Goal: Task Accomplishment & Management: Manage account settings

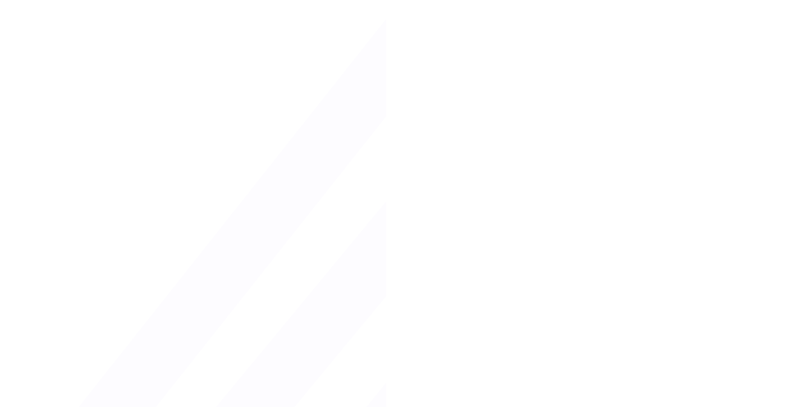
type input "**********"
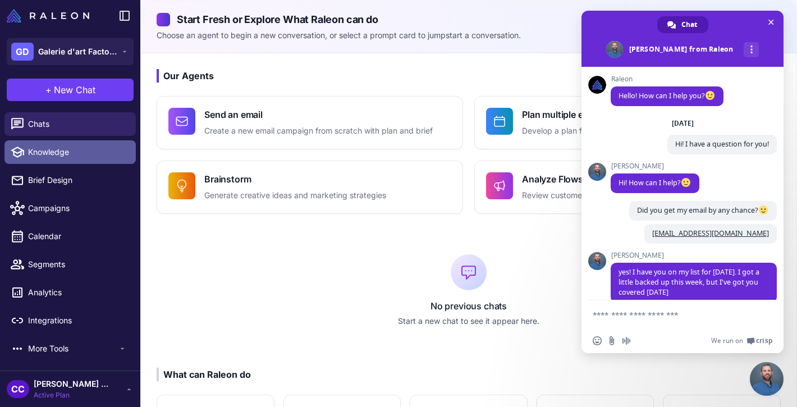
scroll to position [54, 0]
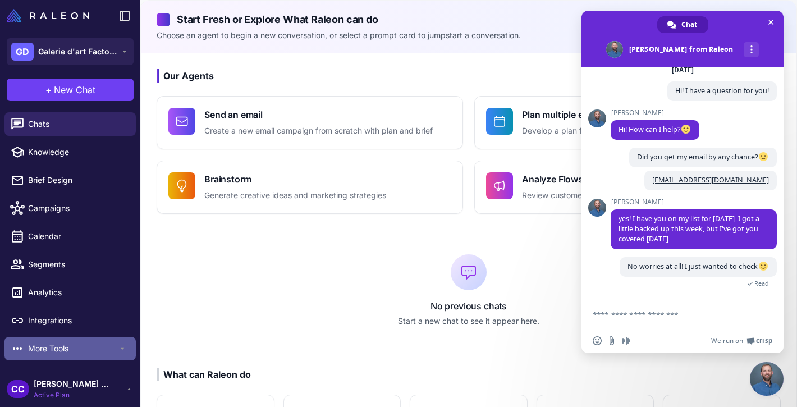
click at [45, 348] on span "More Tools" at bounding box center [73, 348] width 90 height 12
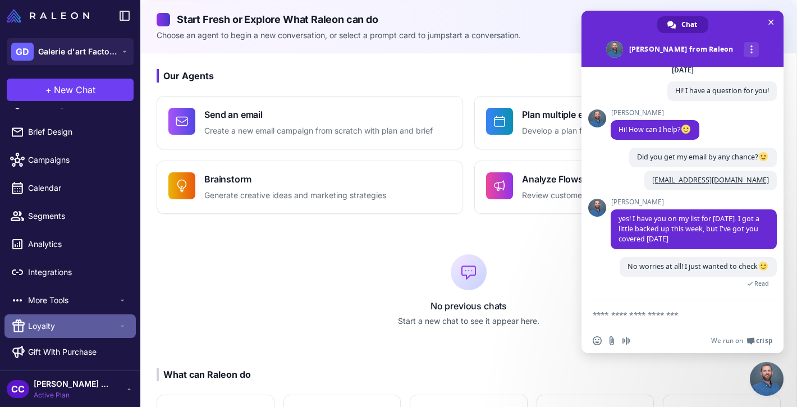
click at [41, 331] on span "Loyalty" at bounding box center [73, 326] width 90 height 12
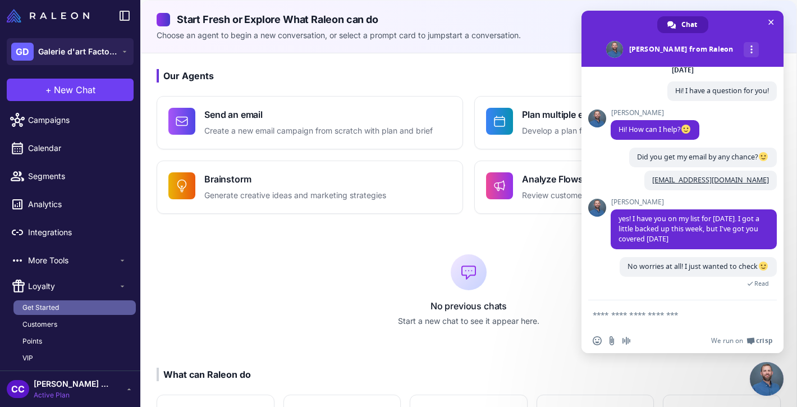
scroll to position [97, 0]
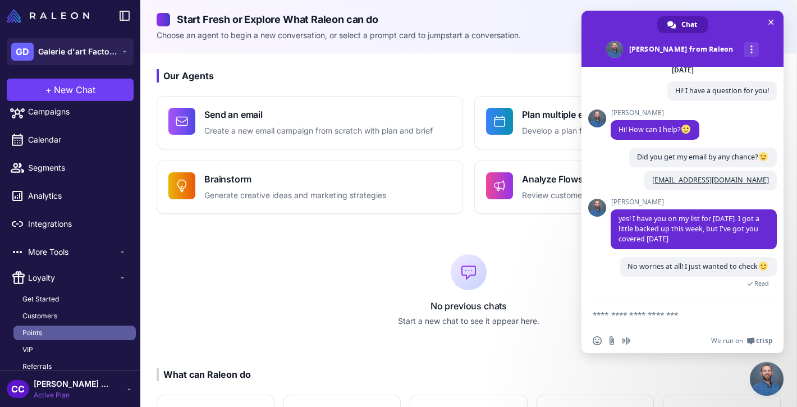
click at [40, 333] on span "Points" at bounding box center [32, 333] width 20 height 10
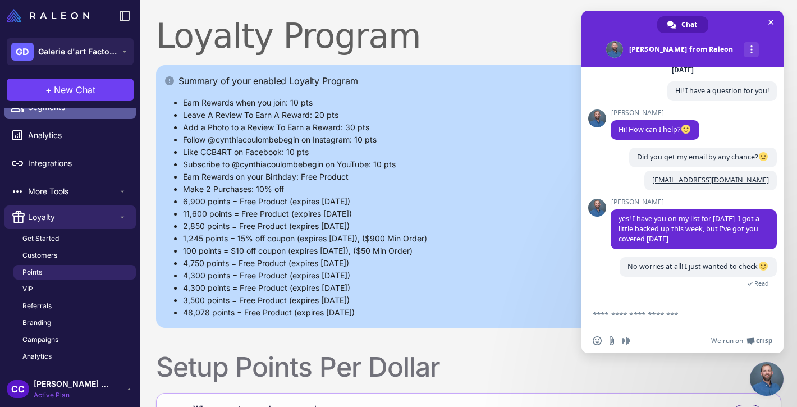
scroll to position [159, 0]
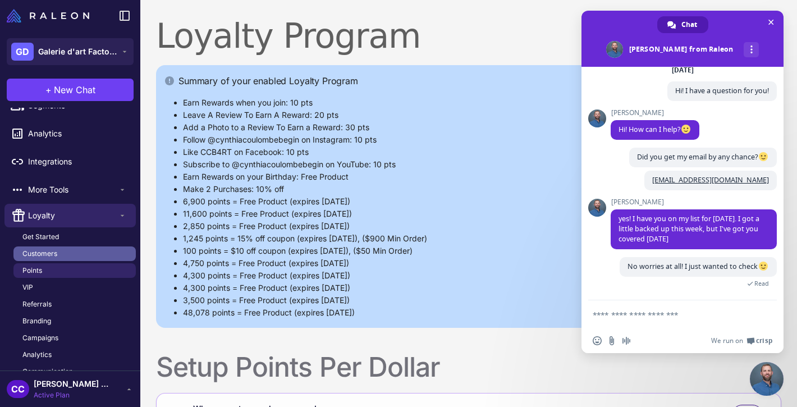
click at [41, 253] on span "Customers" at bounding box center [39, 254] width 35 height 10
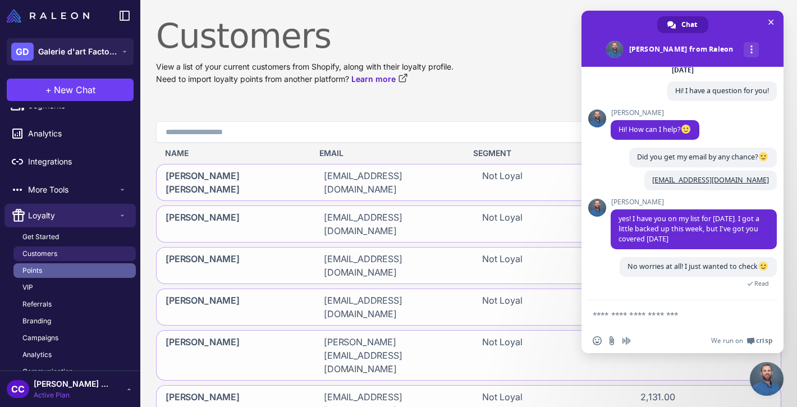
scroll to position [200, 0]
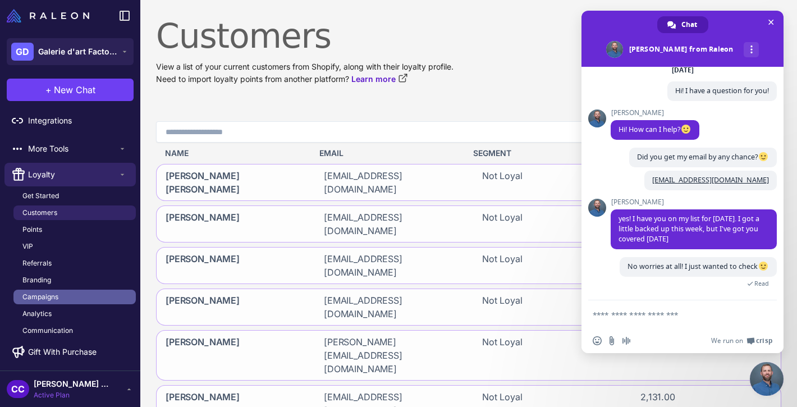
click at [49, 300] on span "Campaigns" at bounding box center [40, 297] width 36 height 10
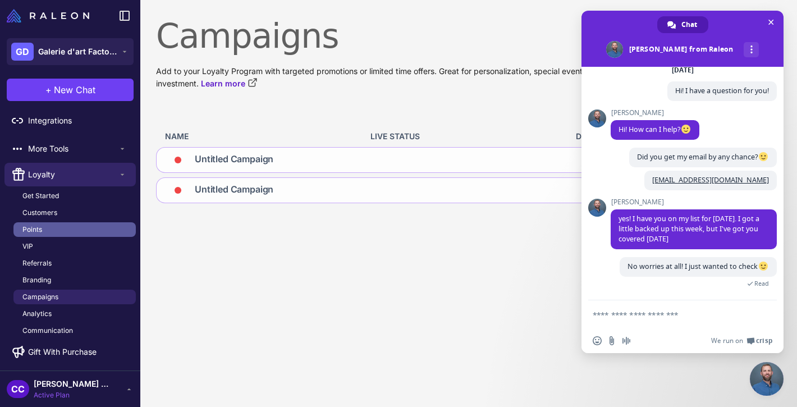
click at [38, 223] on link "Points" at bounding box center [74, 229] width 122 height 15
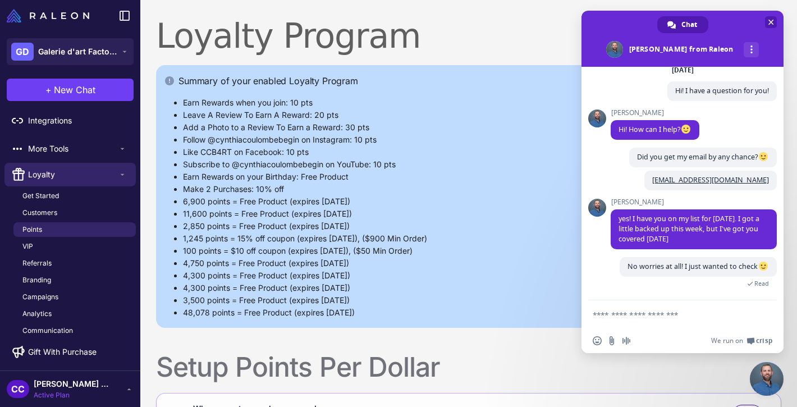
click at [769, 26] on span "Close chat" at bounding box center [771, 22] width 12 height 12
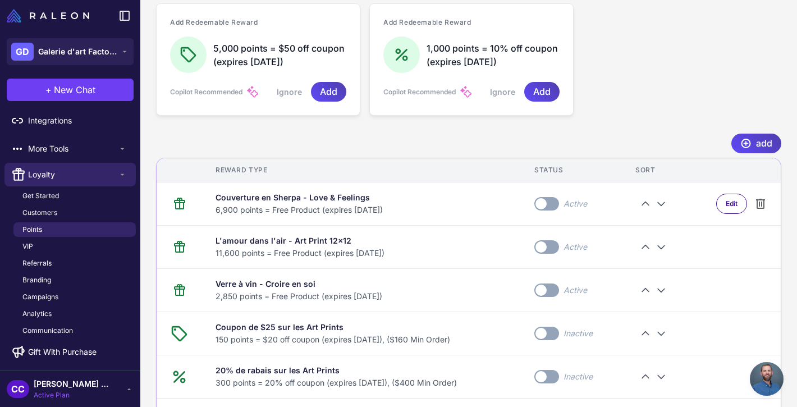
scroll to position [1227, 0]
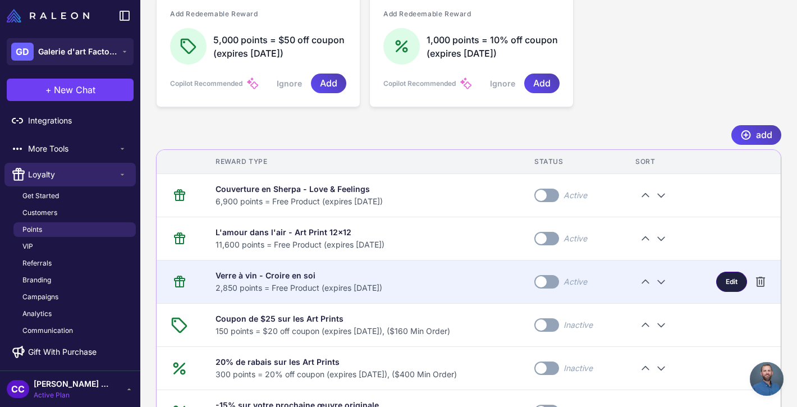
click at [727, 284] on span "Edit" at bounding box center [732, 282] width 12 height 10
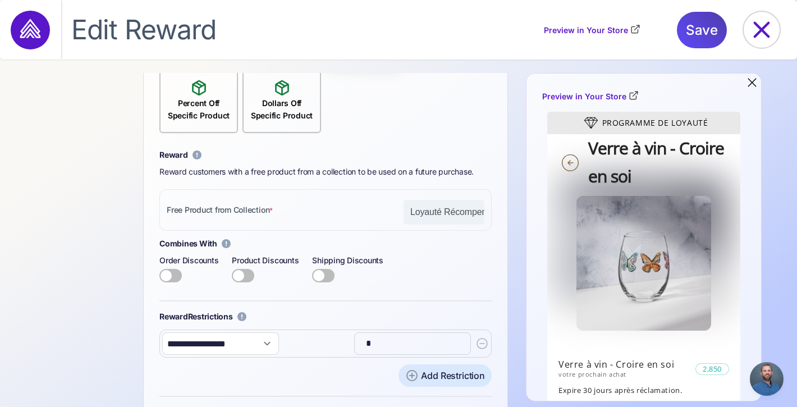
scroll to position [259, 0]
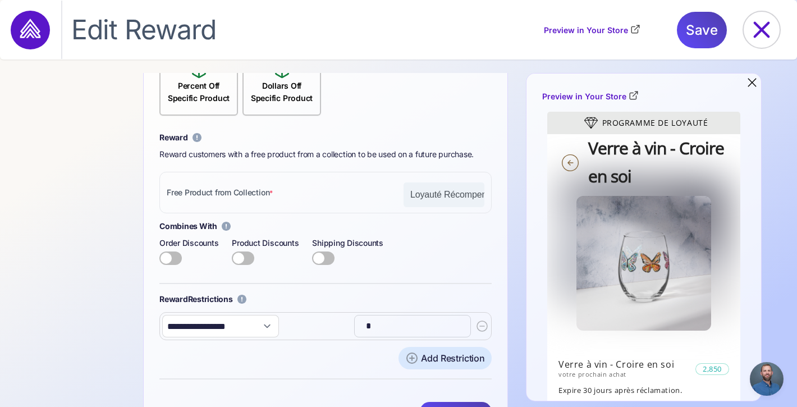
click at [377, 323] on input "*" at bounding box center [410, 326] width 103 height 22
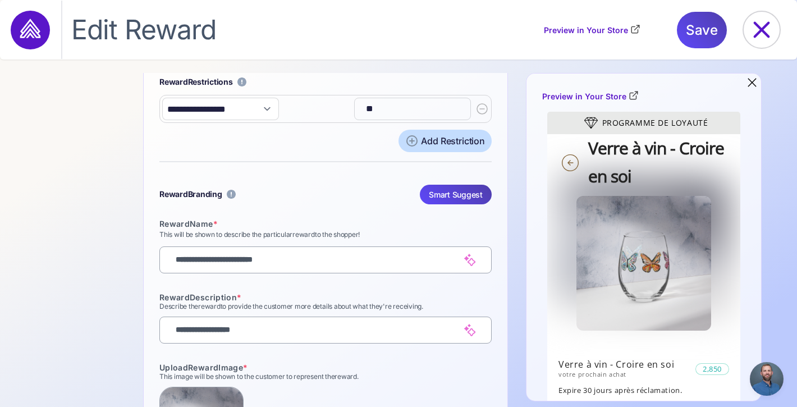
scroll to position [581, 0]
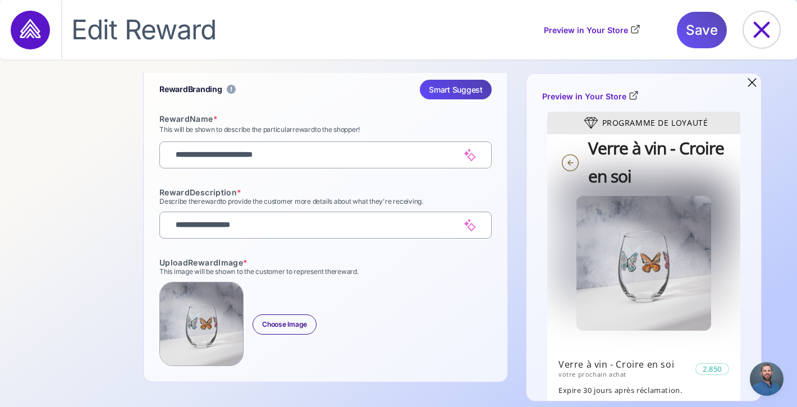
type input "**"
click at [694, 36] on span "Save" at bounding box center [702, 30] width 32 height 36
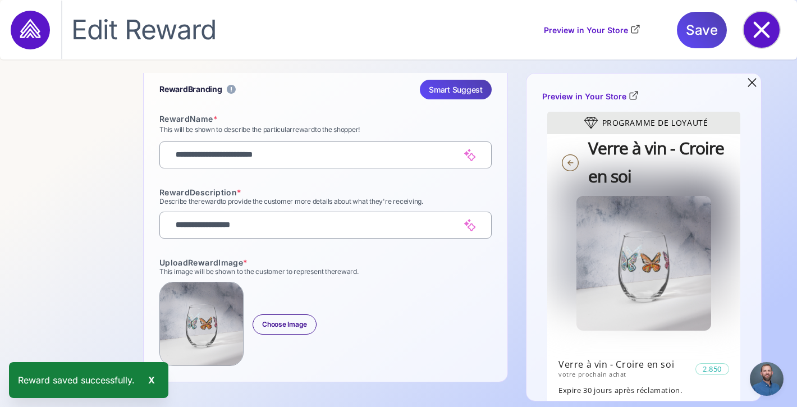
click at [768, 31] on icon at bounding box center [762, 30] width 36 height 36
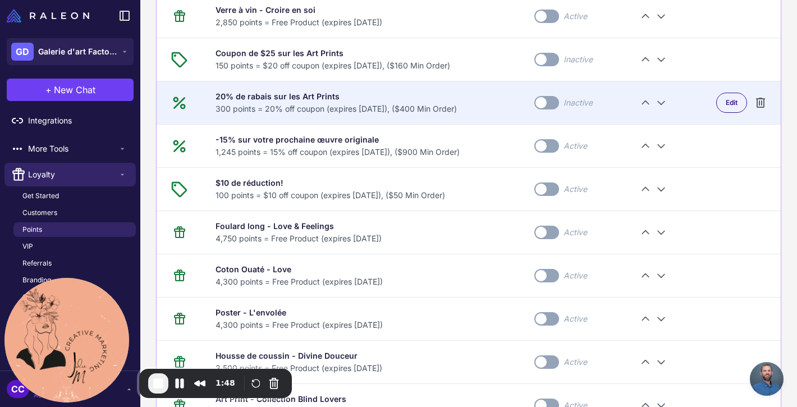
scroll to position [1483, 0]
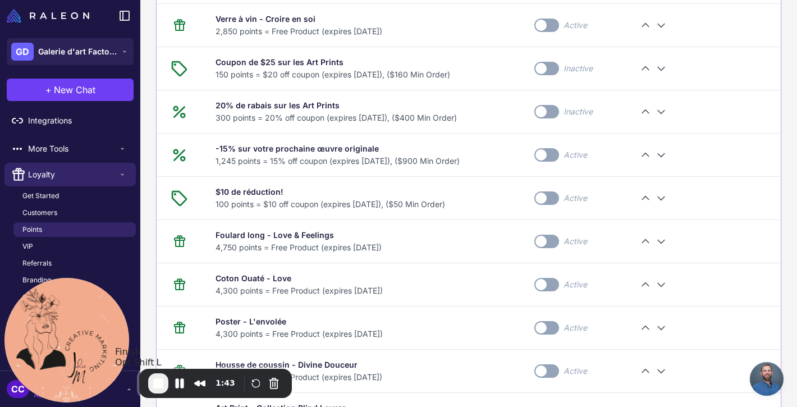
click at [159, 387] on span "End Recording" at bounding box center [158, 383] width 13 height 13
